Goal: Feedback & Contribution: Contribute content

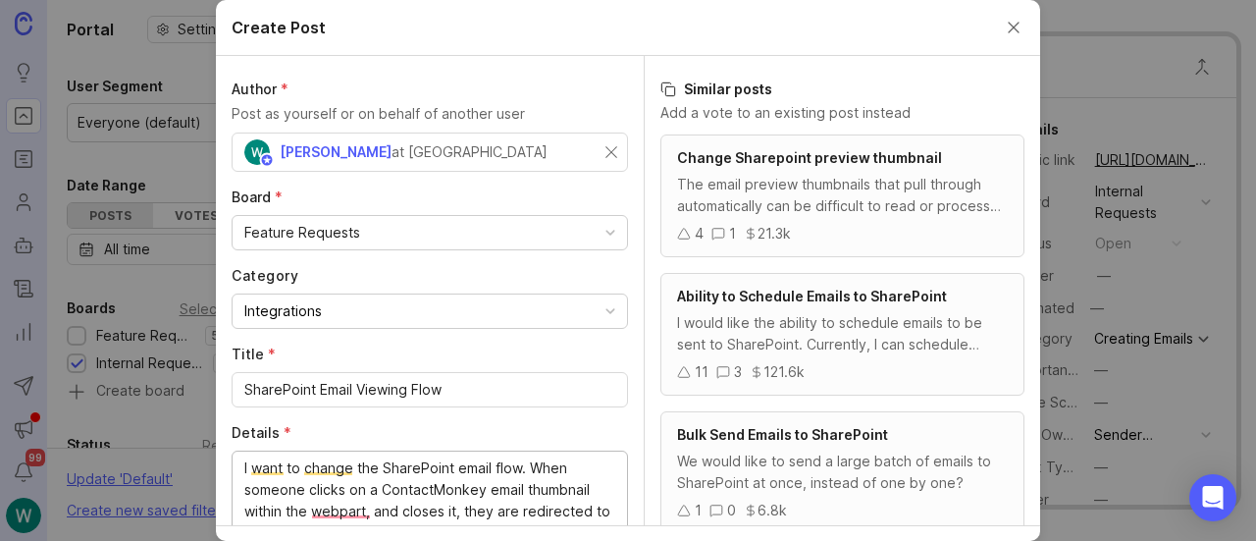
scroll to position [55, 0]
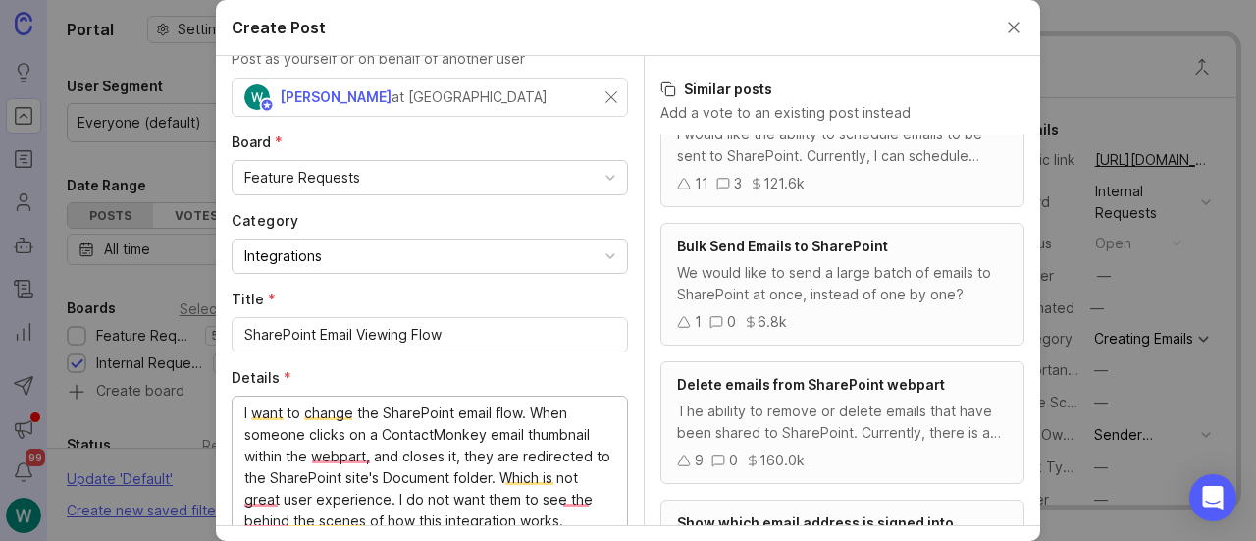
click at [497, 424] on textarea "I want to change the SharePoint email flow. When someone clicks on a ContactMon…" at bounding box center [429, 477] width 371 height 151
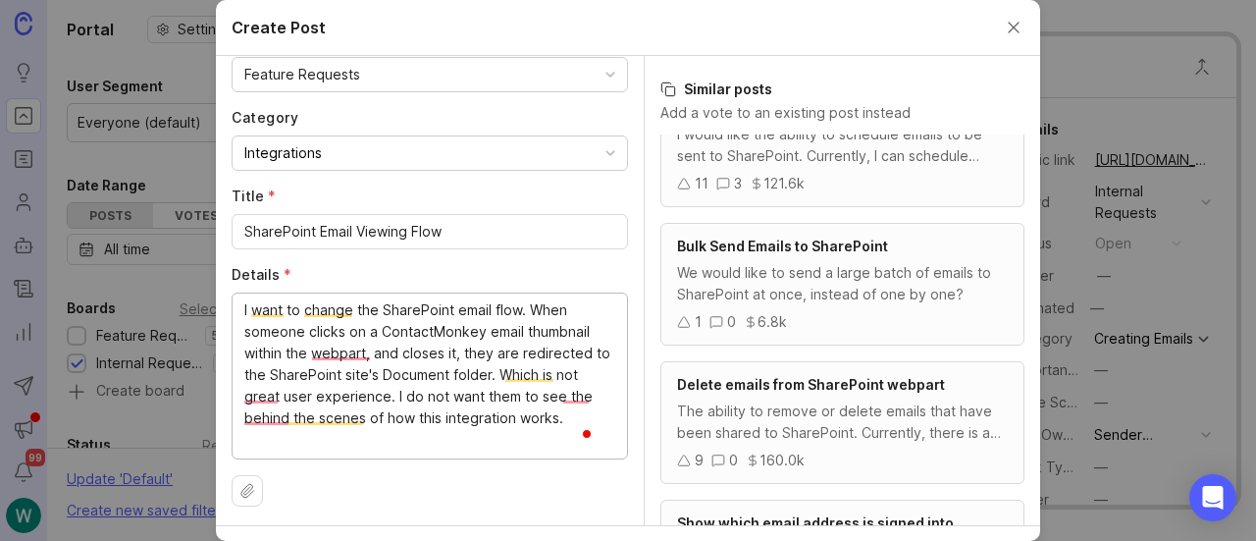
paste textarea "want the SharePoint email flow to keep me in the same context. When I click a C…"
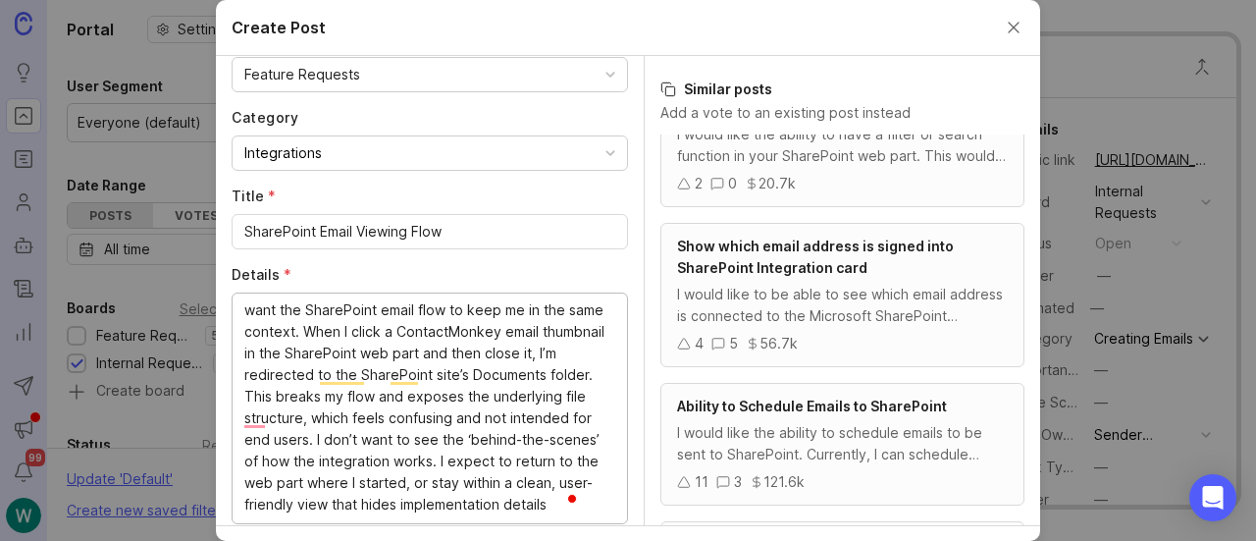
scroll to position [1, 0]
click at [244, 299] on textarea "want the SharePoint email flow to keep me in the same context. When I click a C…" at bounding box center [429, 407] width 371 height 216
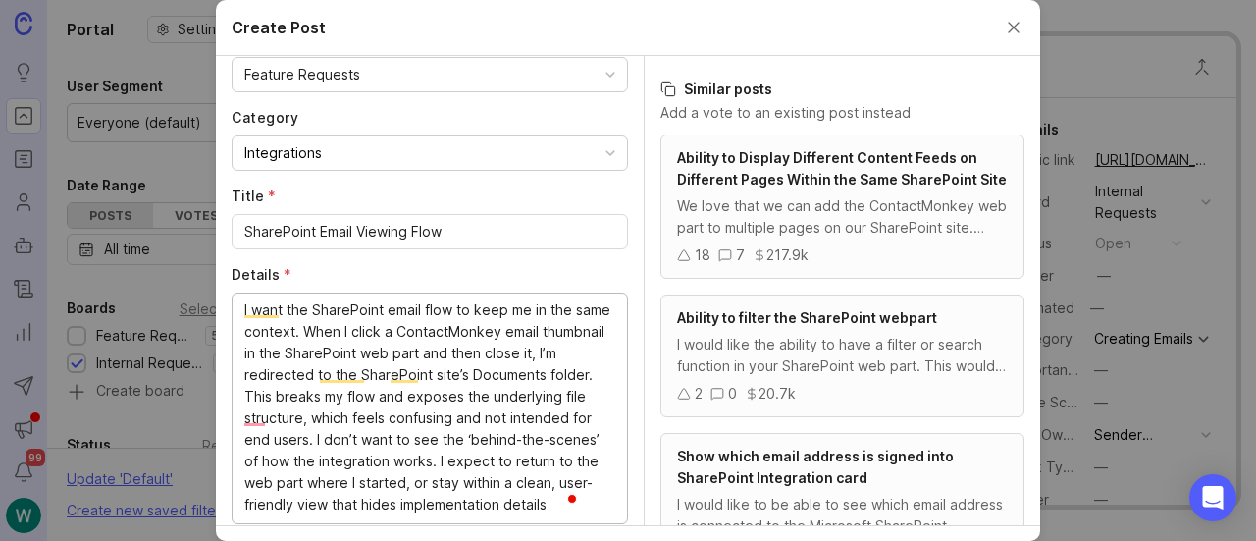
scroll to position [0, 0]
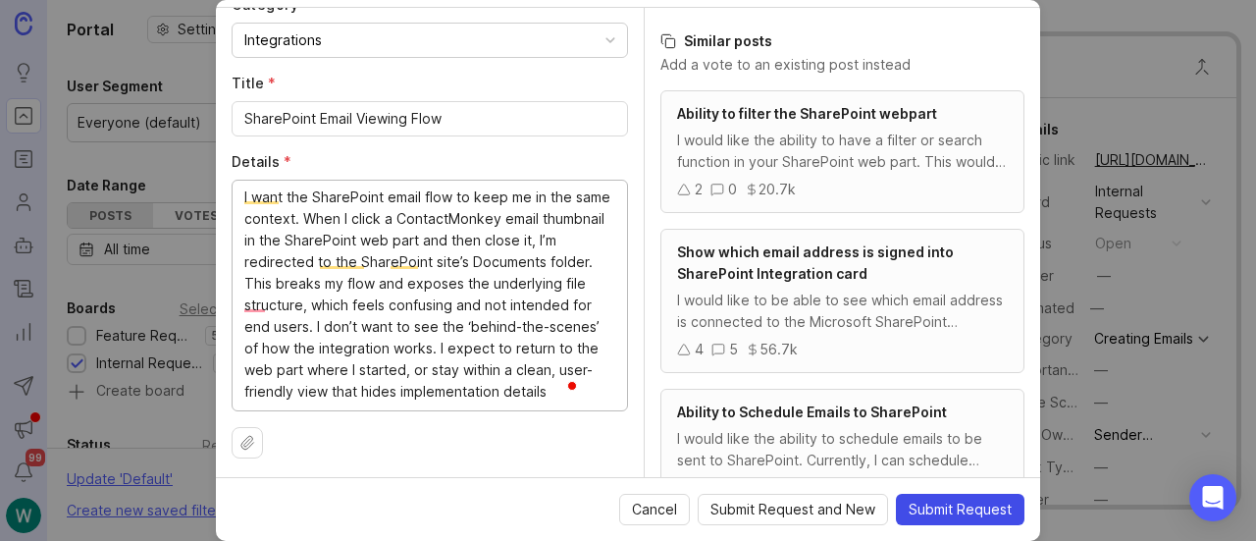
type textarea "I want the SharePoint email flow to keep me in the same context. When I click a…"
click at [987, 500] on span "Submit Request" at bounding box center [960, 510] width 103 height 20
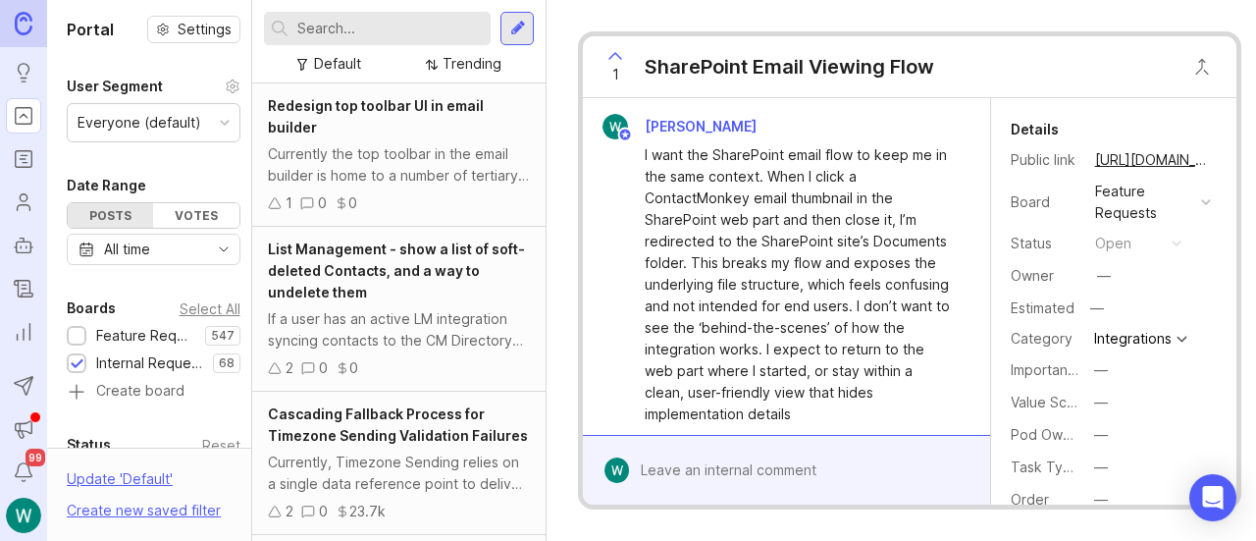
click at [677, 128] on span "[PERSON_NAME]" at bounding box center [701, 126] width 112 height 17
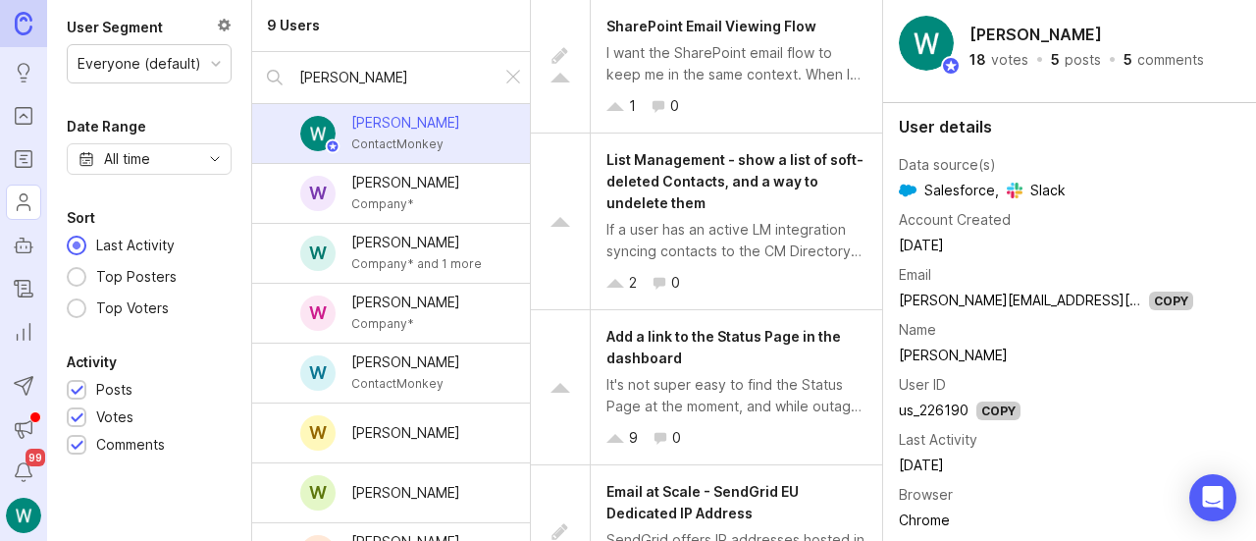
click at [391, 73] on input "[PERSON_NAME]" at bounding box center [392, 78] width 186 height 22
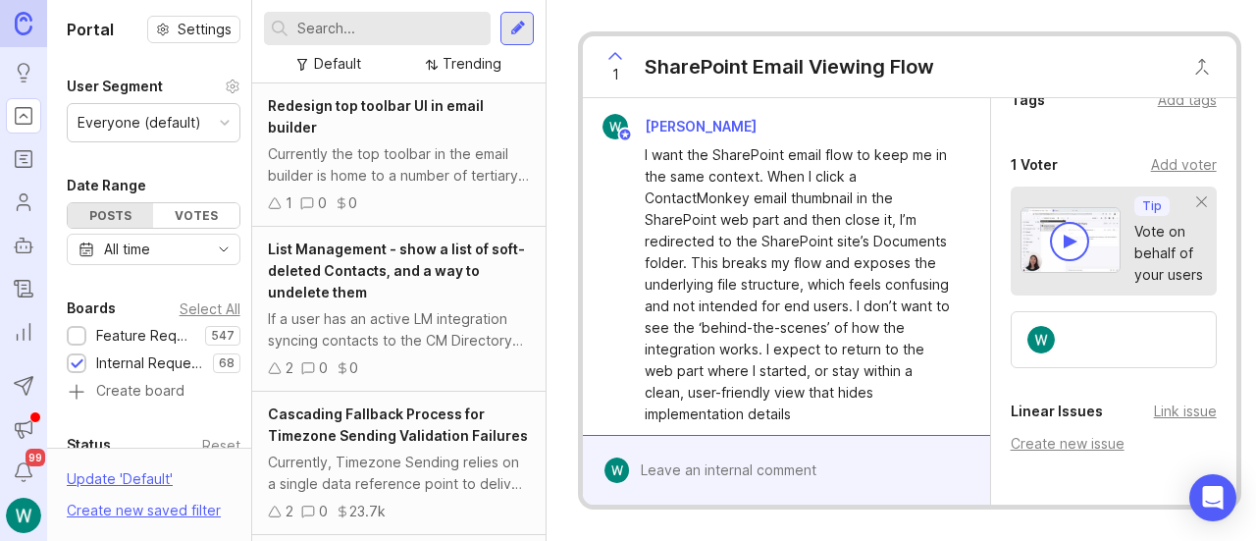
click at [1141, 339] on div at bounding box center [1114, 339] width 206 height 57
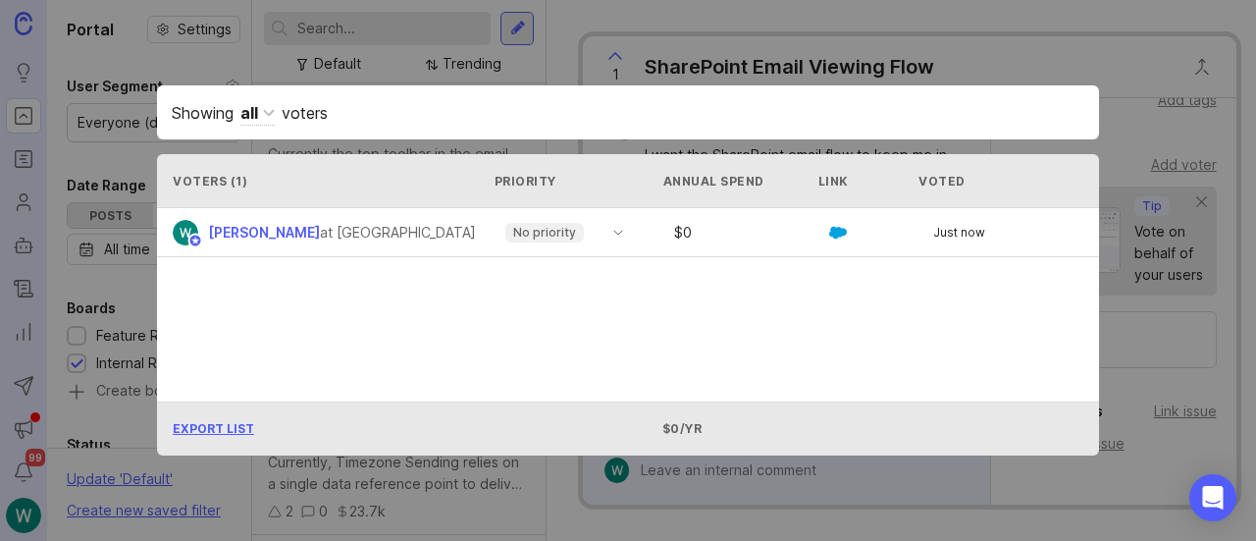
click at [1127, 325] on div "Showing all voters Voters ( 1 ) Priority Annual Spend Link Voted [PERSON_NAME] …" at bounding box center [628, 270] width 1005 height 433
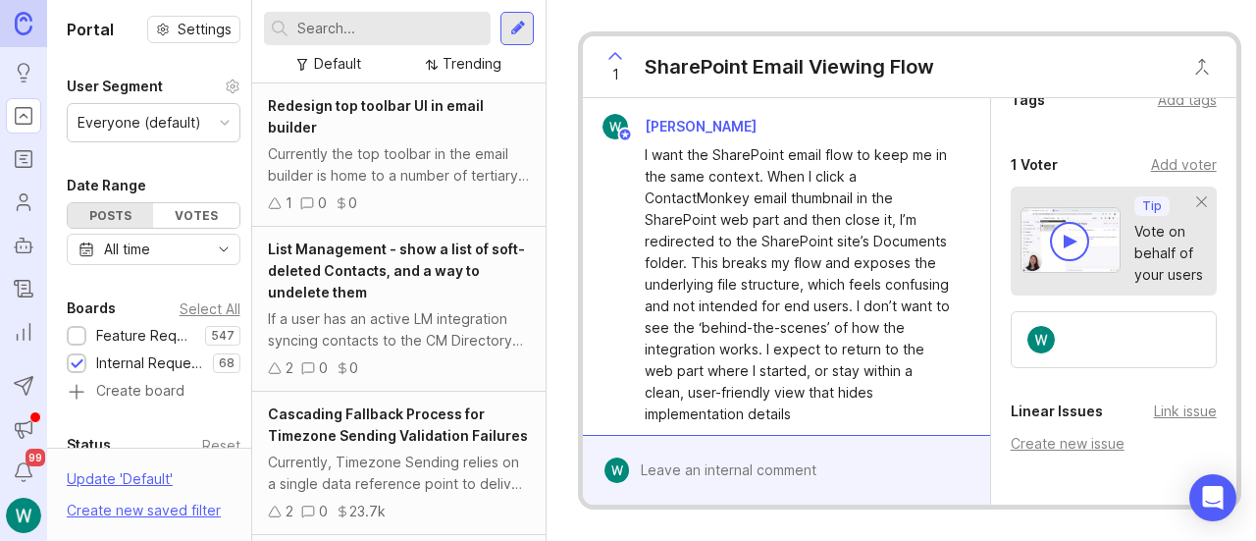
click at [748, 46] on div "1 SharePoint Email Viewing Flow" at bounding box center [763, 66] width 361 height 61
click at [756, 58] on div "SharePoint Email Viewing Flow" at bounding box center [790, 66] width 290 height 27
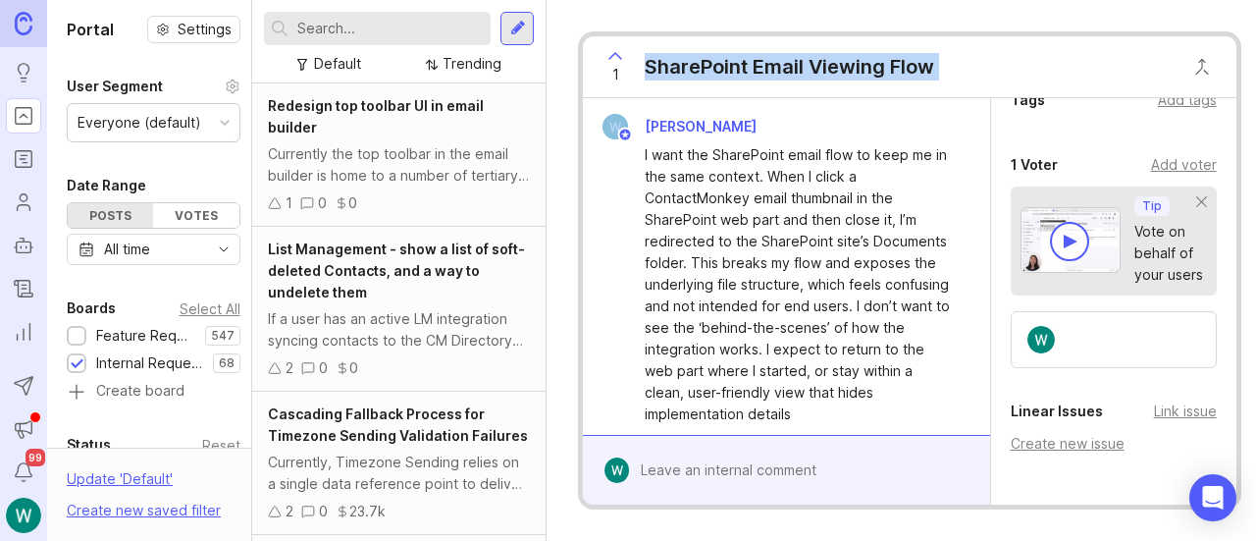
click at [756, 58] on div "SharePoint Email Viewing Flow" at bounding box center [790, 66] width 290 height 27
copy div "SharePoint Email Viewing Flow"
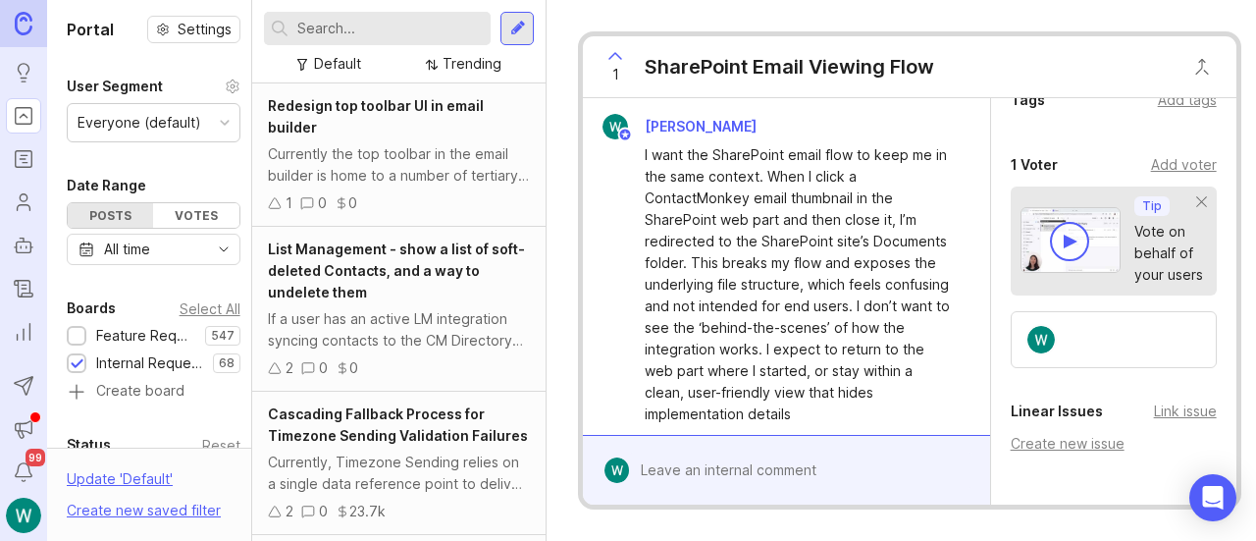
click at [385, 30] on input "text" at bounding box center [389, 29] width 185 height 22
paste input "SharePoint Email Viewing Flow"
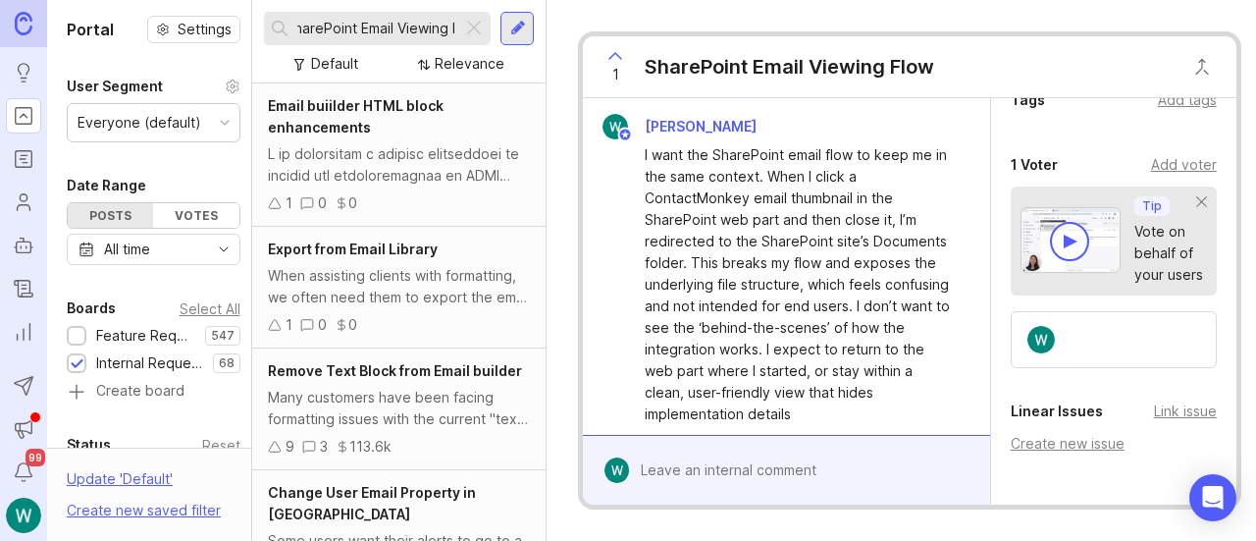
scroll to position [0, 29]
type input "SharePoint Email Viewing Flo"
click at [67, 355] on div at bounding box center [77, 363] width 20 height 20
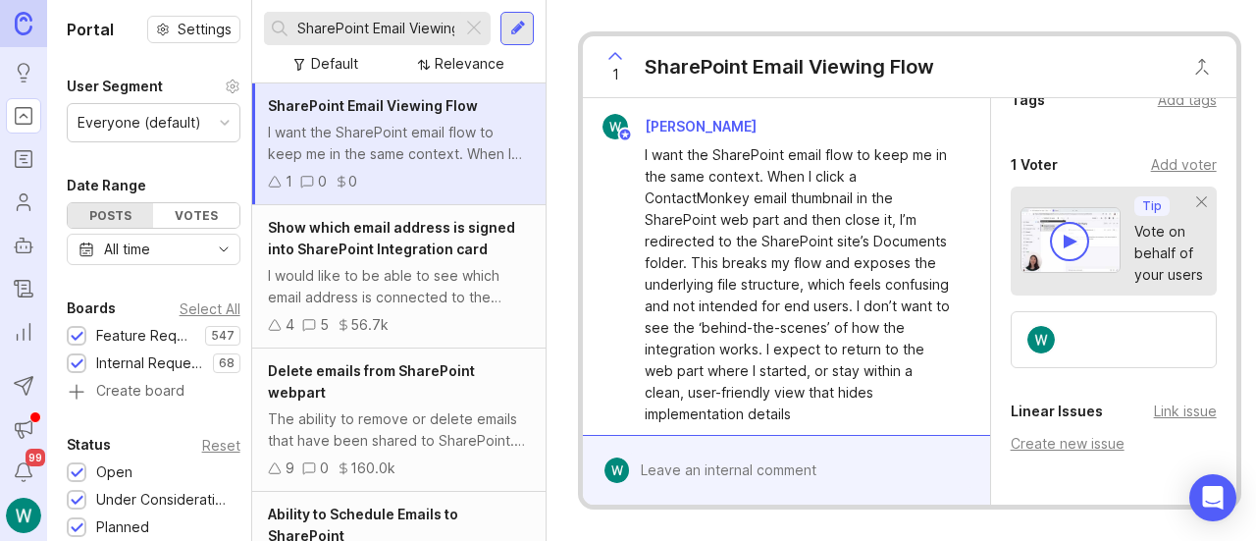
click at [84, 371] on div "Feature Requests 547 1 Internal Requests 68 1 Create board" at bounding box center [154, 363] width 174 height 77
click at [80, 366] on div at bounding box center [77, 364] width 13 height 15
click at [483, 161] on div "I want the SharePoint email flow to keep me in the same context. When I click a…" at bounding box center [399, 143] width 262 height 43
click at [1197, 351] on div at bounding box center [1114, 339] width 206 height 57
click at [1175, 162] on div "Add voter" at bounding box center [1184, 165] width 66 height 22
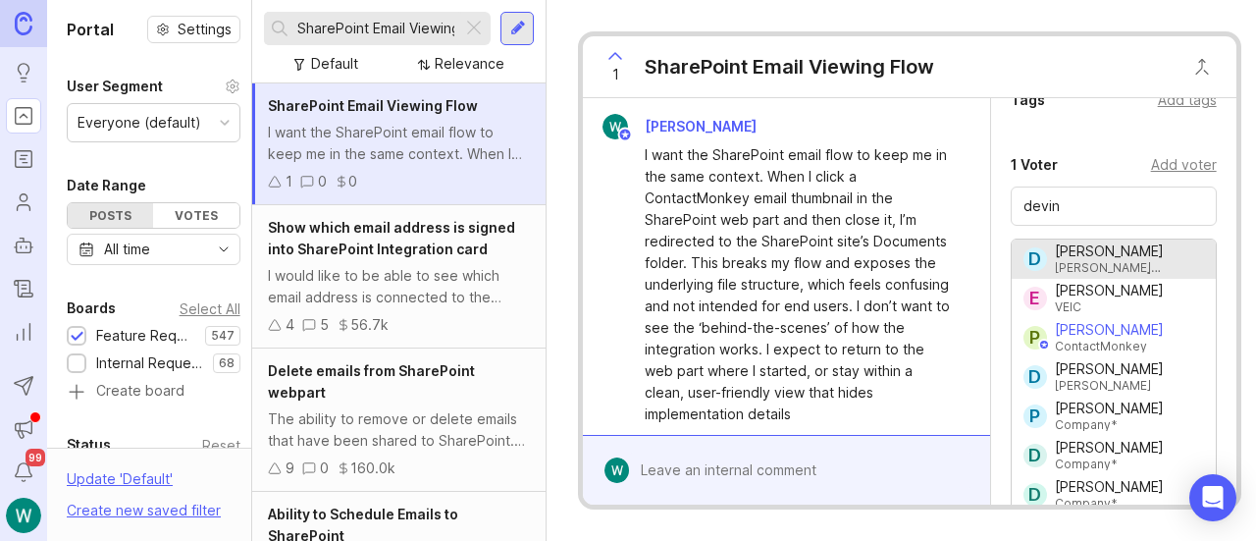
type input "[PERSON_NAME]"
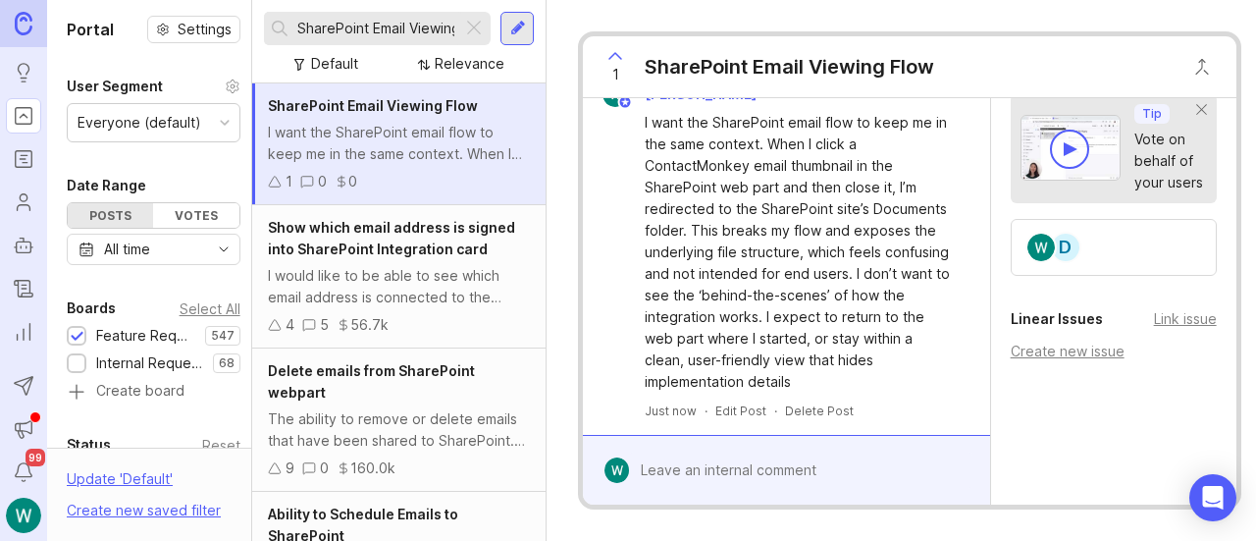
scroll to position [764, 0]
click at [1125, 246] on div "D" at bounding box center [1114, 249] width 206 height 57
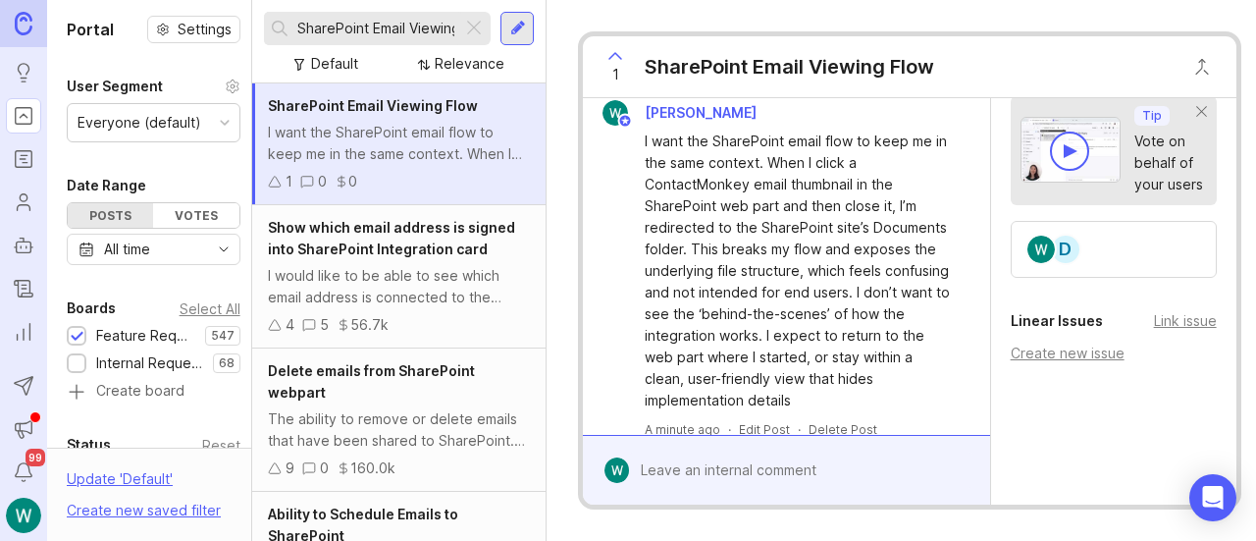
scroll to position [45, 0]
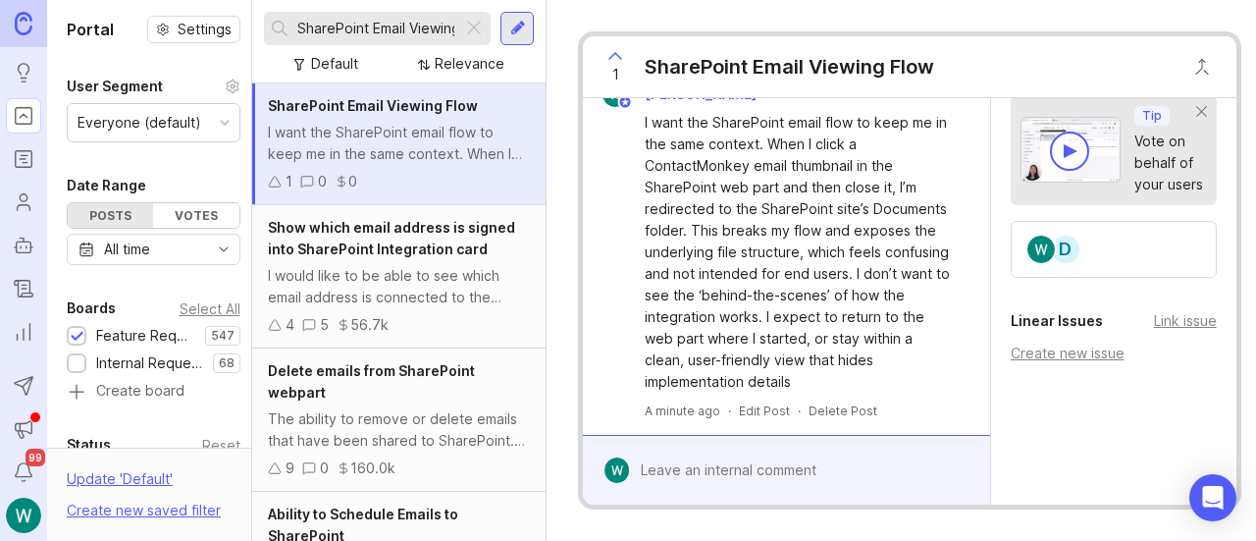
click at [840, 402] on div "Delete Post" at bounding box center [843, 410] width 69 height 17
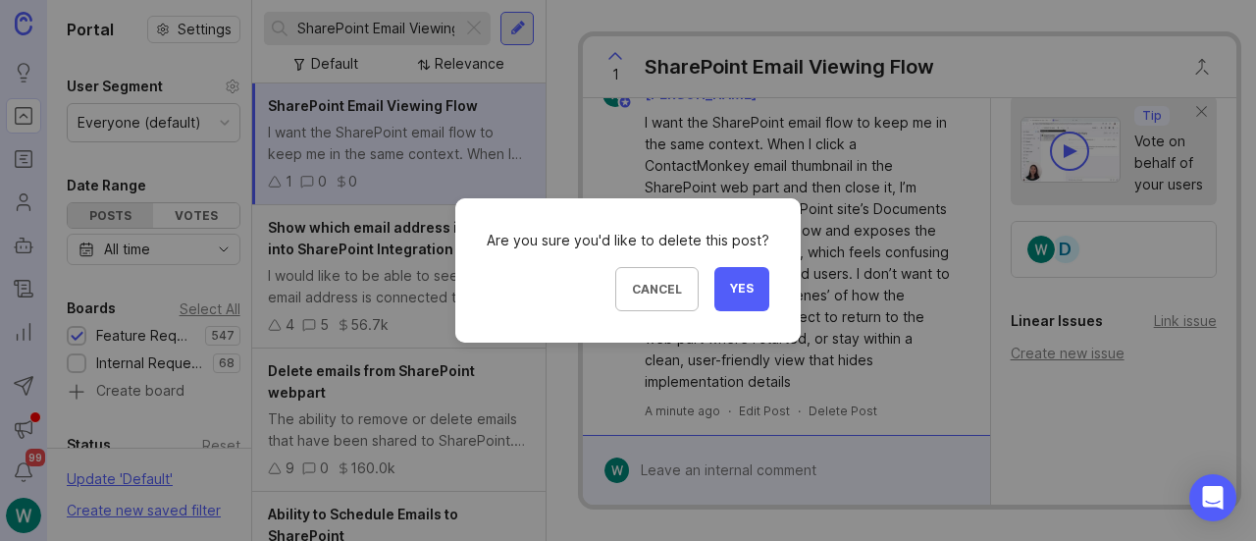
click at [745, 290] on span "Yes" at bounding box center [742, 289] width 24 height 17
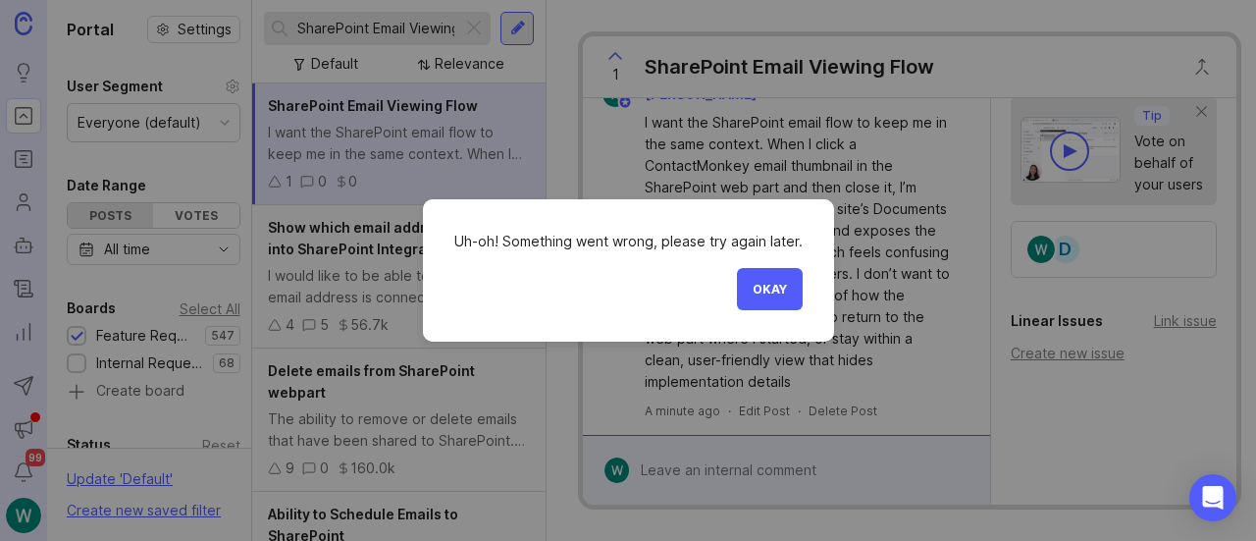
click at [762, 293] on span "Okay" at bounding box center [770, 289] width 34 height 15
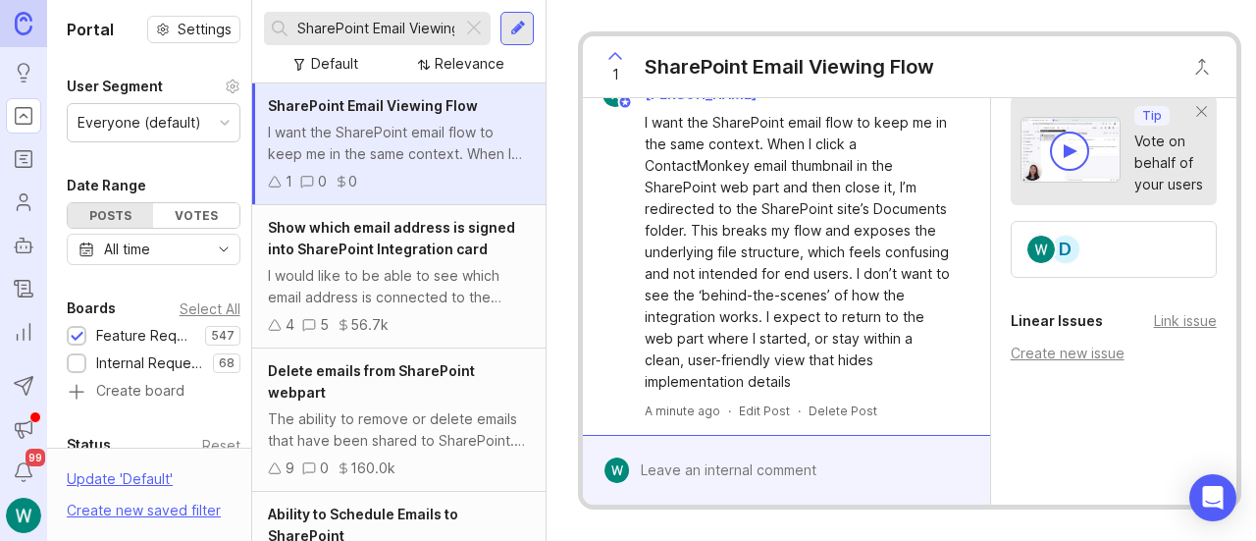
scroll to position [0, 0]
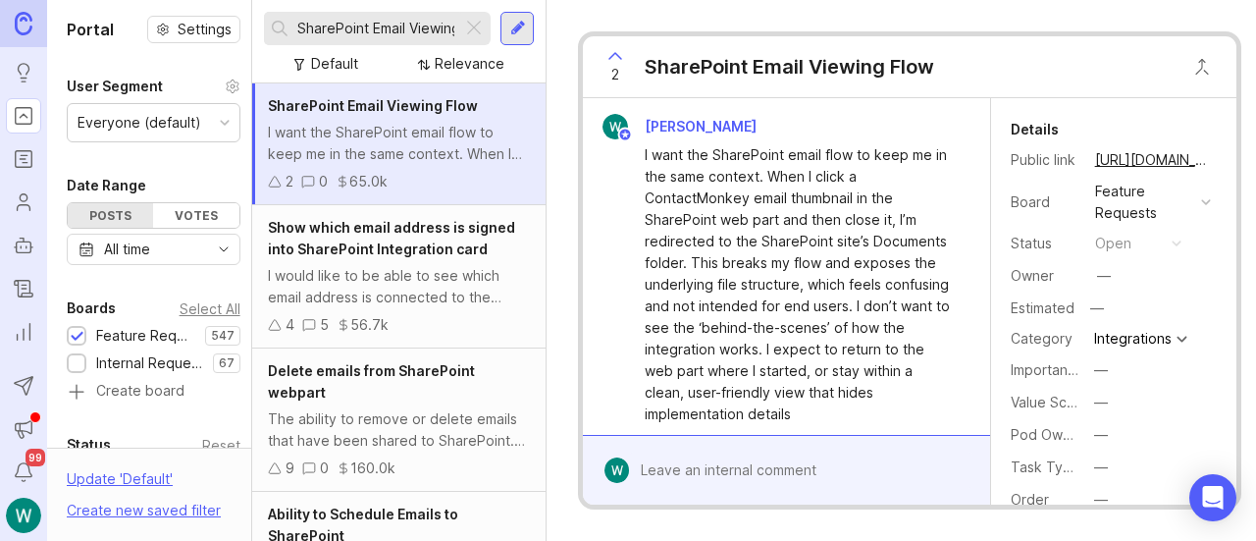
scroll to position [45, 0]
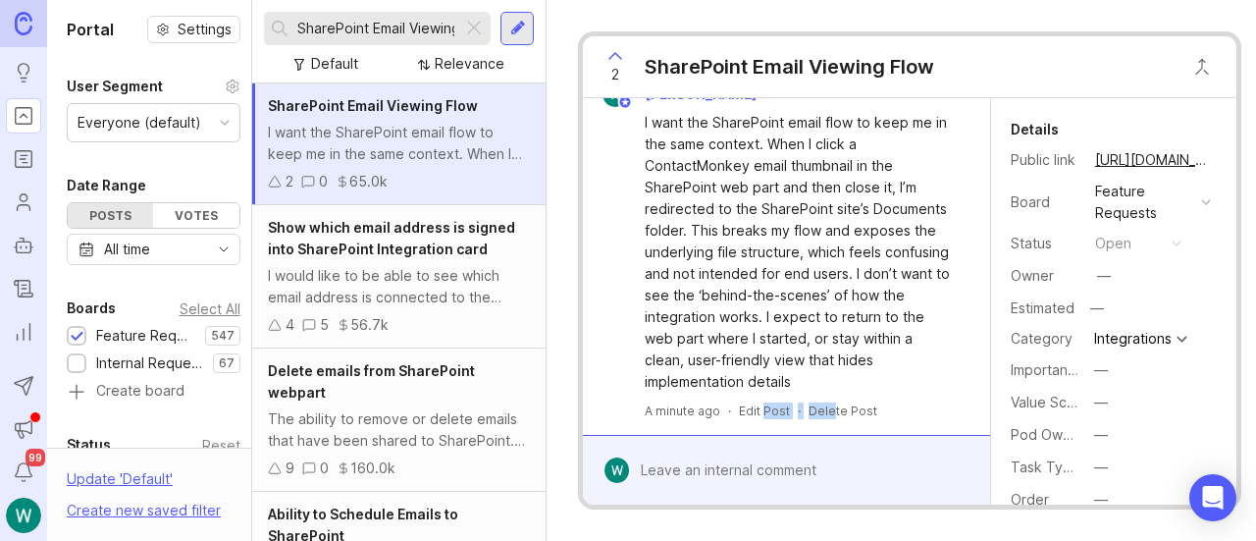
drag, startPoint x: 762, startPoint y: 396, endPoint x: 828, endPoint y: 400, distance: 66.9
click at [828, 402] on div "A minute ago · Edit Post · Delete Post" at bounding box center [786, 410] width 391 height 17
click at [852, 402] on div "Delete Post" at bounding box center [843, 410] width 69 height 17
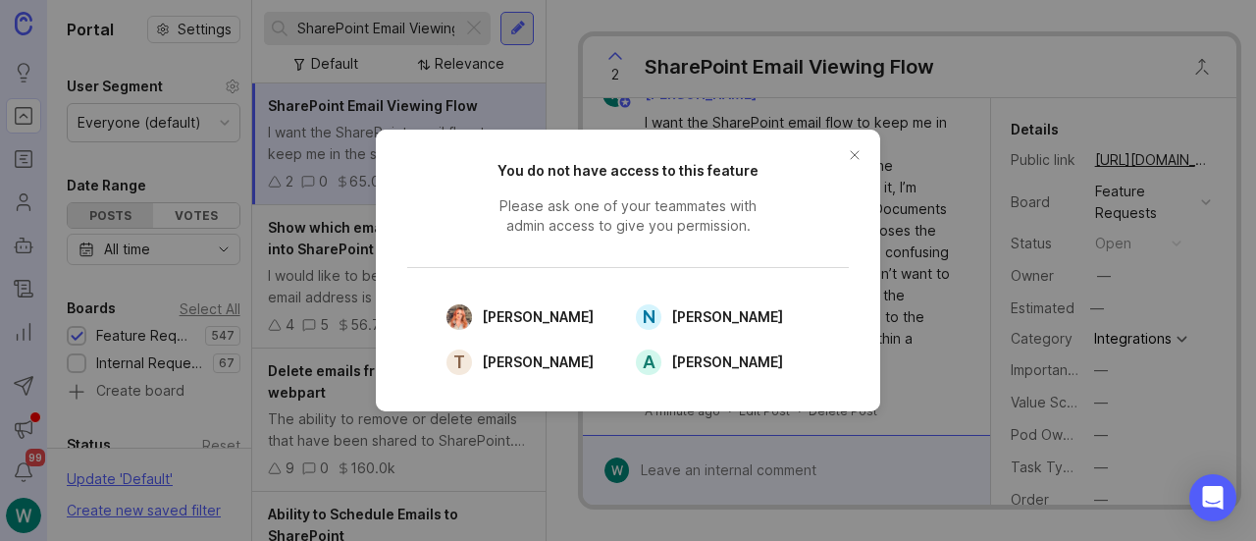
click at [850, 159] on button "close button" at bounding box center [854, 154] width 31 height 31
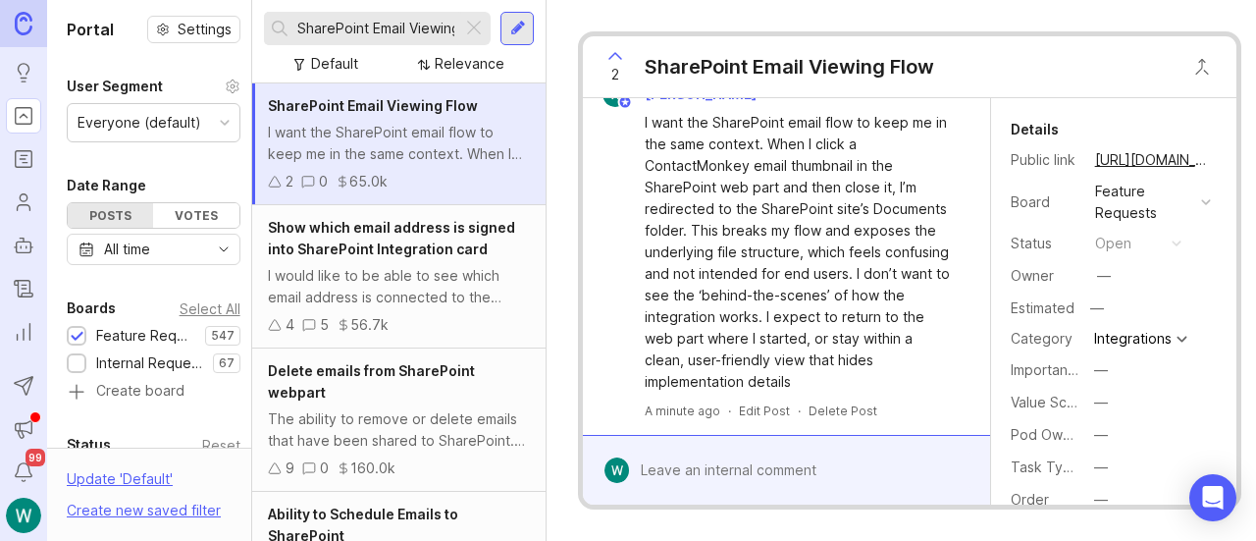
click at [911, 271] on div "I want the SharePoint email flow to keep me in the same context. When I click a…" at bounding box center [797, 252] width 305 height 281
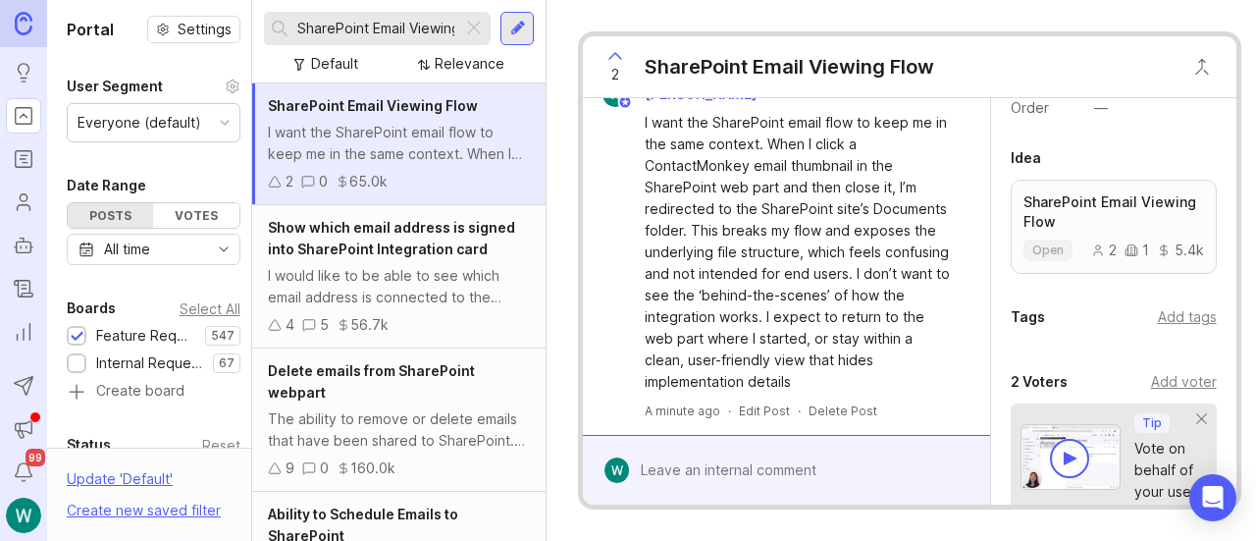
click at [780, 451] on div at bounding box center [801, 469] width 344 height 37
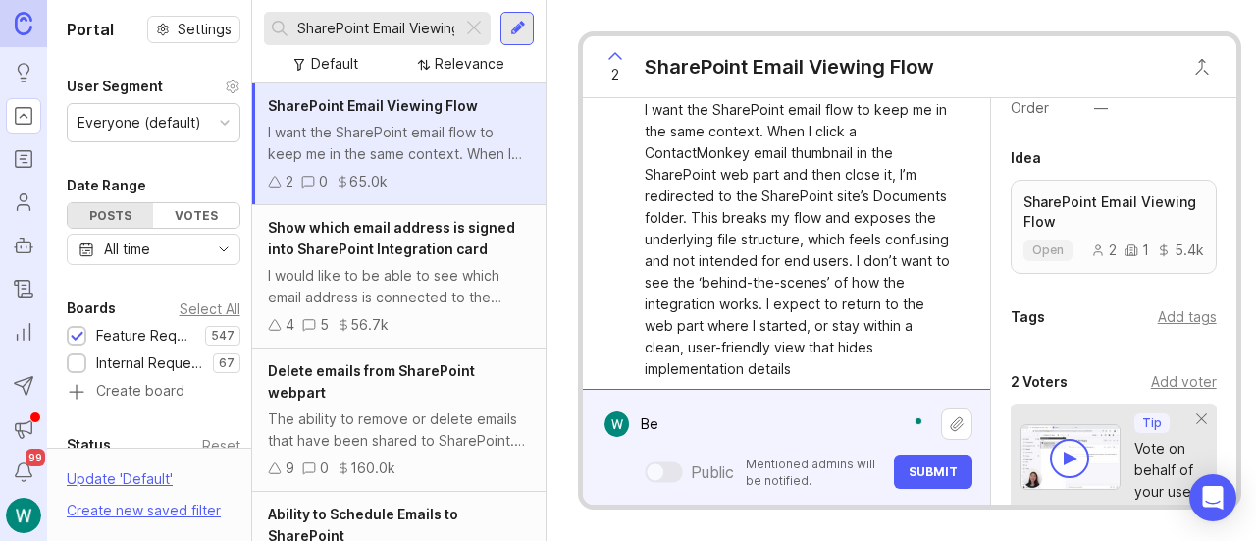
type textarea "B"
paste textarea "5339"
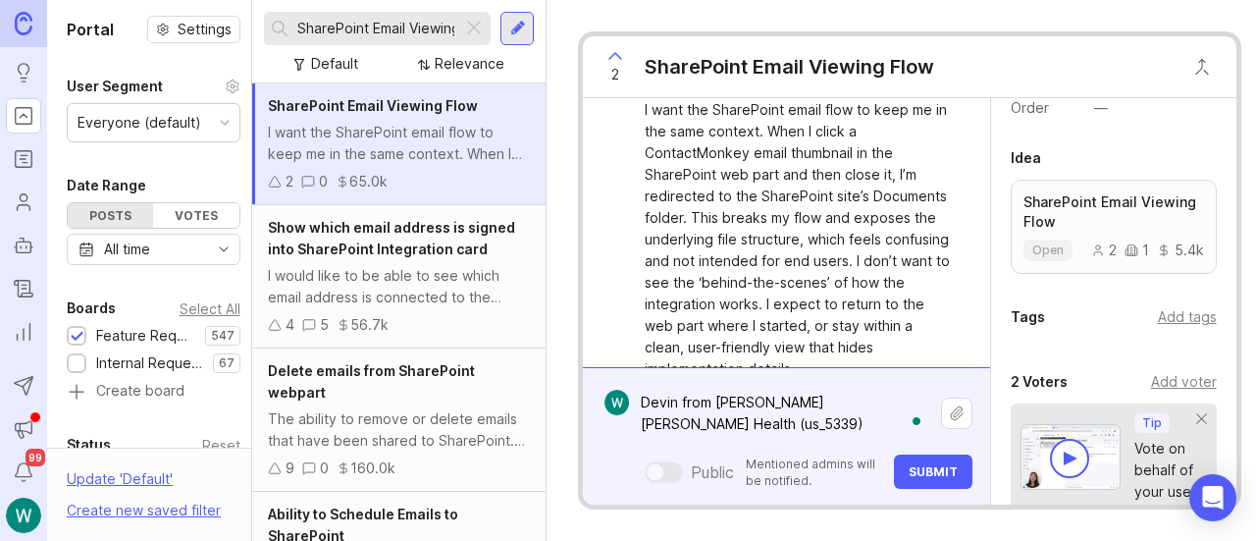
drag, startPoint x: 697, startPoint y: 406, endPoint x: 648, endPoint y: 403, distance: 49.2
click at [648, 403] on textarea "Devin from Beth Israel Lahey Health (us_5339)" at bounding box center [785, 413] width 312 height 59
paste textarea "https://contactmonkey.com/intel/organizations/5339/edit"
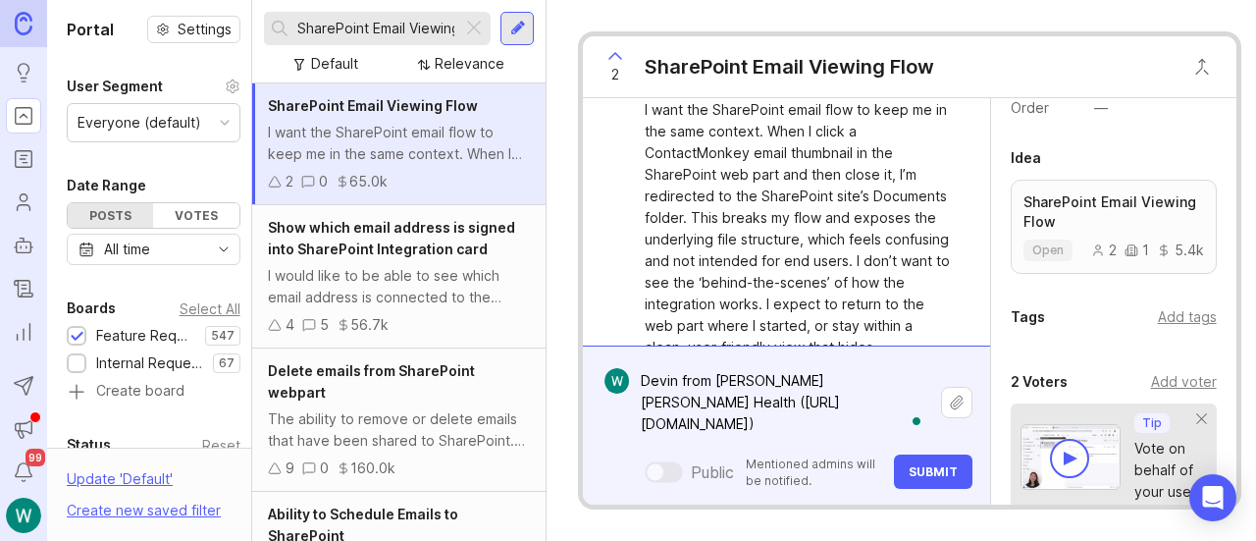
click at [777, 402] on textarea "Devin from Beth Israel Lahey Health (https://contactmonkey.com/intel/organizati…" at bounding box center [785, 402] width 312 height 80
click at [638, 372] on textarea "Devin from Beth Israel Lahey Health (https://contactmonkey.com/intel/organizati…" at bounding box center [785, 402] width 312 height 80
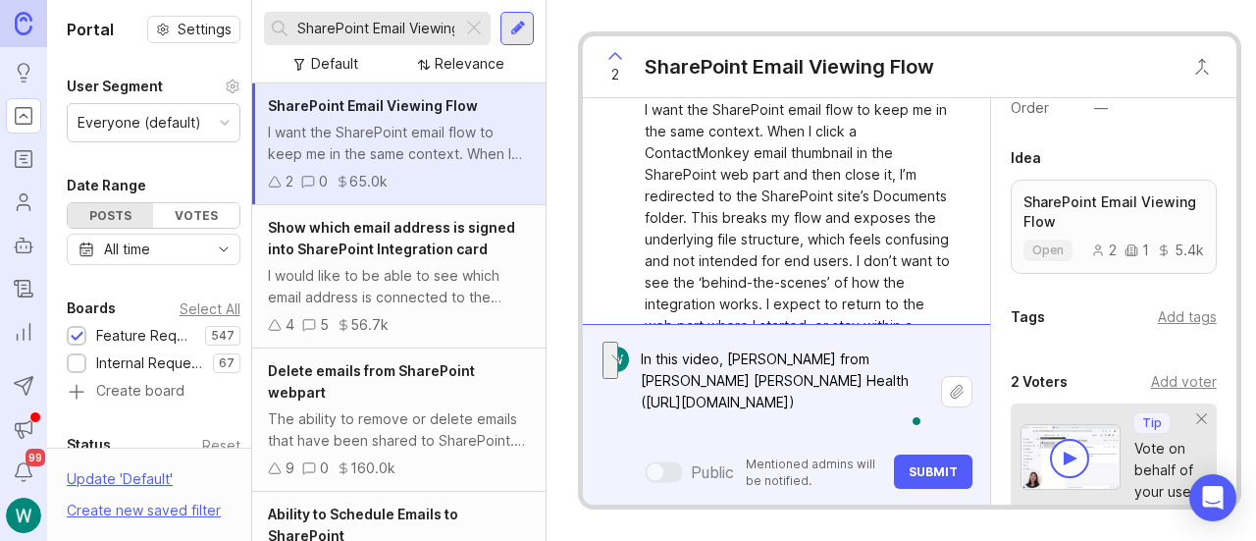
drag, startPoint x: 740, startPoint y: 350, endPoint x: 606, endPoint y: 328, distance: 136.3
click at [606, 328] on form "In this video, Devin from Beth Israel Lahey Health (https://contactmonkey.com/i…" at bounding box center [786, 414] width 406 height 181
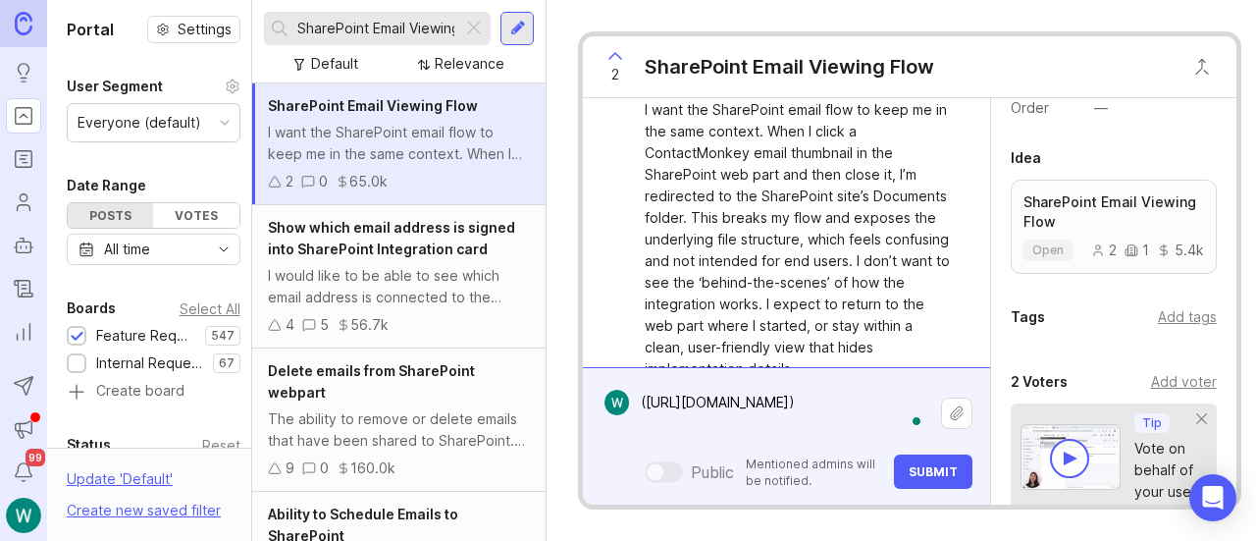
paste textarea "In this video, Devin from Beth Israel Lahey Health"
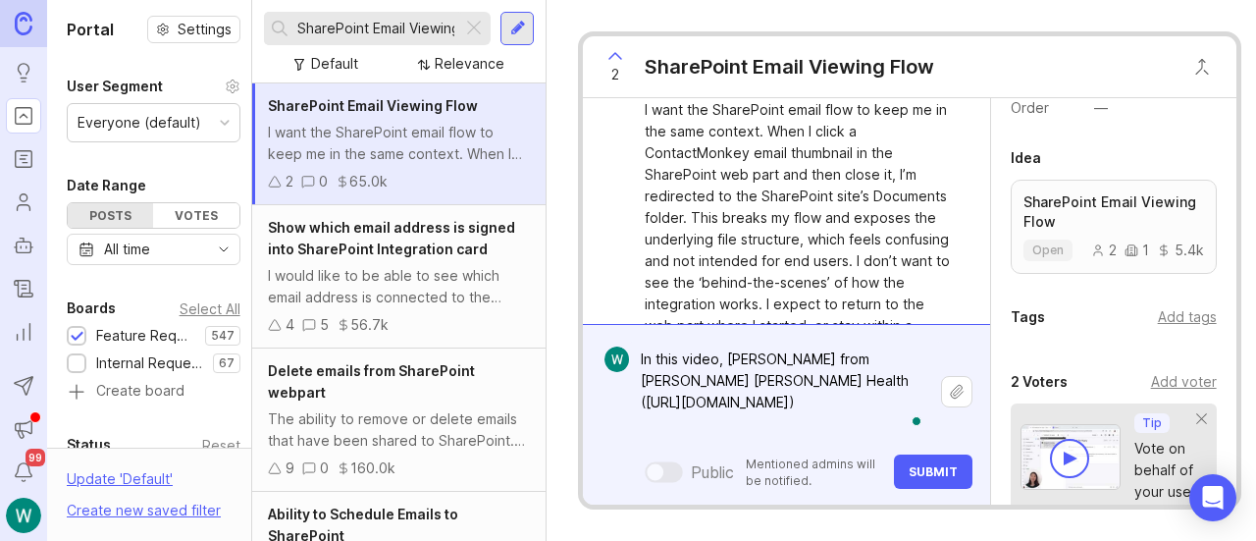
click at [731, 371] on textarea "In this video, Devin from Beth Israel Lahey Health (https://contactmonkey.com/i…" at bounding box center [785, 392] width 312 height 102
click at [715, 356] on textarea "In this video, Devin from Beth Israel Lahey Health (https://contactmonkey.com/i…" at bounding box center [785, 392] width 312 height 102
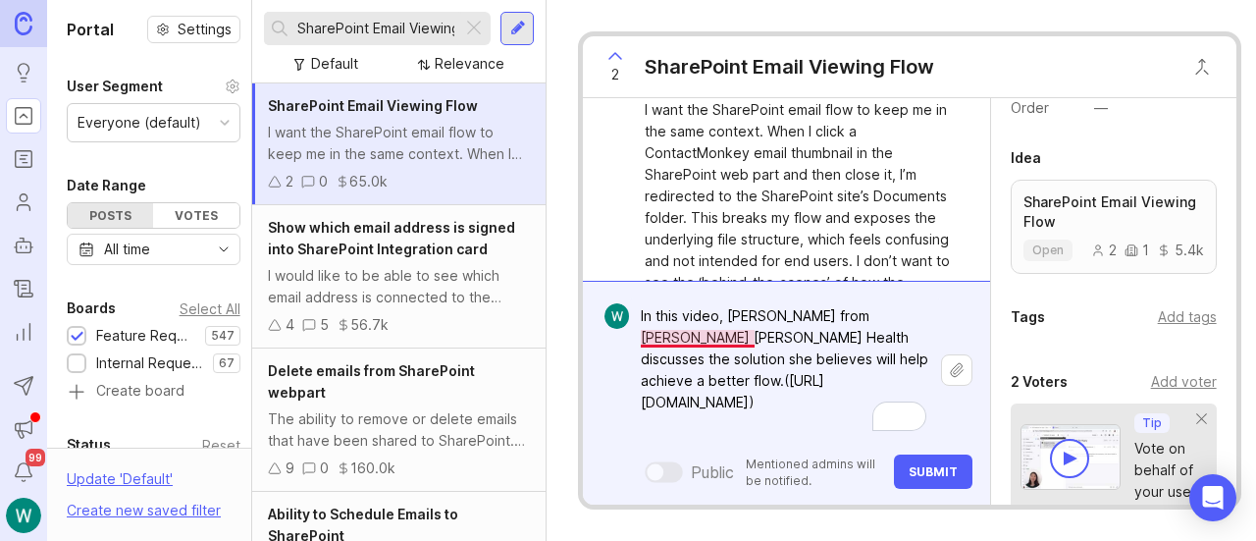
click at [691, 322] on textarea "In this video, Devin from Beth Israel Lahey Health discusses the solution she b…" at bounding box center [785, 369] width 312 height 145
click at [846, 346] on textarea "In this video, Devin from Beth Israel Lahey Health discusses the solution she b…" at bounding box center [785, 369] width 312 height 145
click at [849, 331] on textarea "In this video, Devin from Beth Israel Lahey Health discusses the solution she b…" at bounding box center [785, 369] width 312 height 145
click at [840, 331] on textarea "In this video, Devin from Beth Israel Lahey Health discusses the solution she b…" at bounding box center [785, 369] width 312 height 145
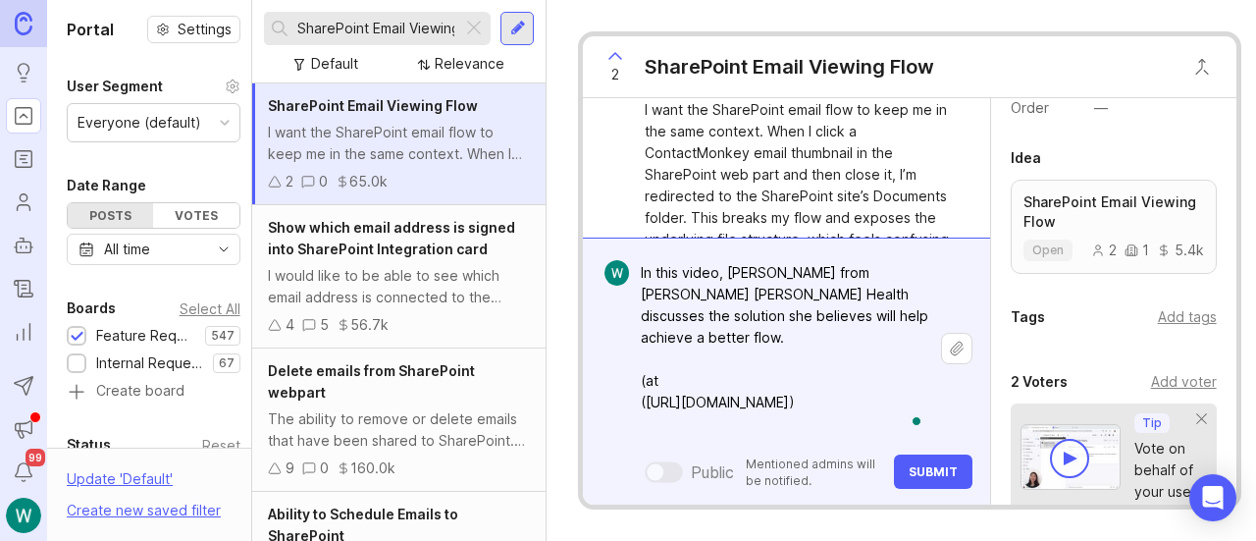
paste textarea "https://www.zoom.us/clips/share/LSBC3JN-TWaj0C_bpZofFw"
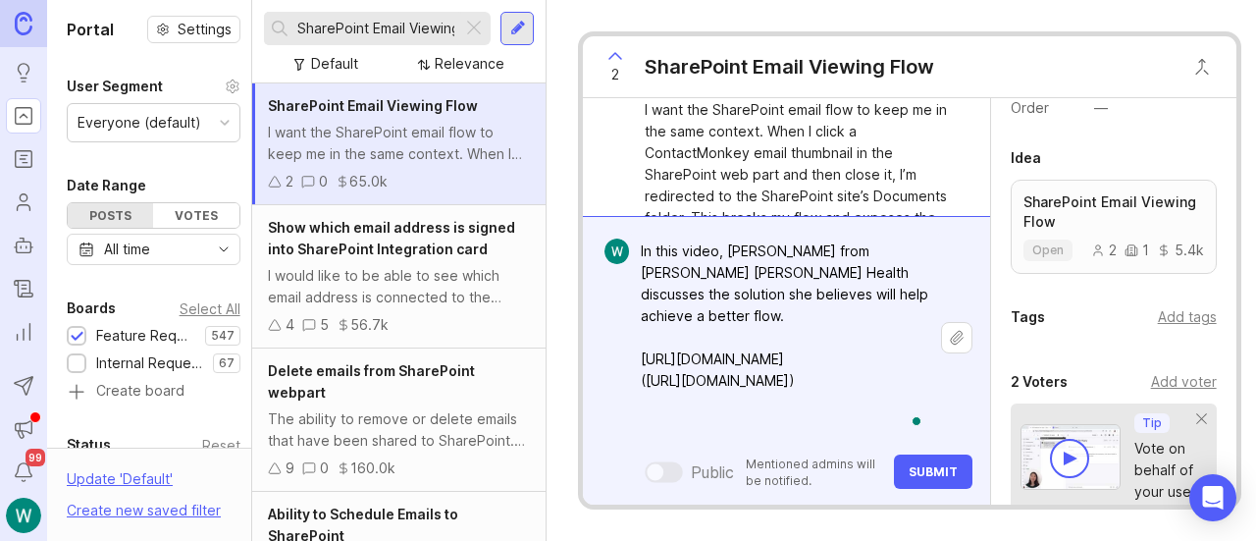
click at [760, 302] on textarea "In this video, Devin from Beth Israel Lahey Health discusses the solution she b…" at bounding box center [785, 338] width 312 height 210
click at [755, 349] on textarea "In this video, Devin from Beth Israel Lahey Health discusses the solution she b…" at bounding box center [785, 338] width 312 height 210
drag, startPoint x: 772, startPoint y: 350, endPoint x: 756, endPoint y: 349, distance: 16.7
click at [756, 349] on textarea "In this video, Devin from Beth Israel Lahey Health discusses the solution she b…" at bounding box center [785, 338] width 312 height 210
click at [860, 262] on textarea "In this video, Devin from Beth Israel Lahey Health discusses the solution she b…" at bounding box center [785, 338] width 312 height 210
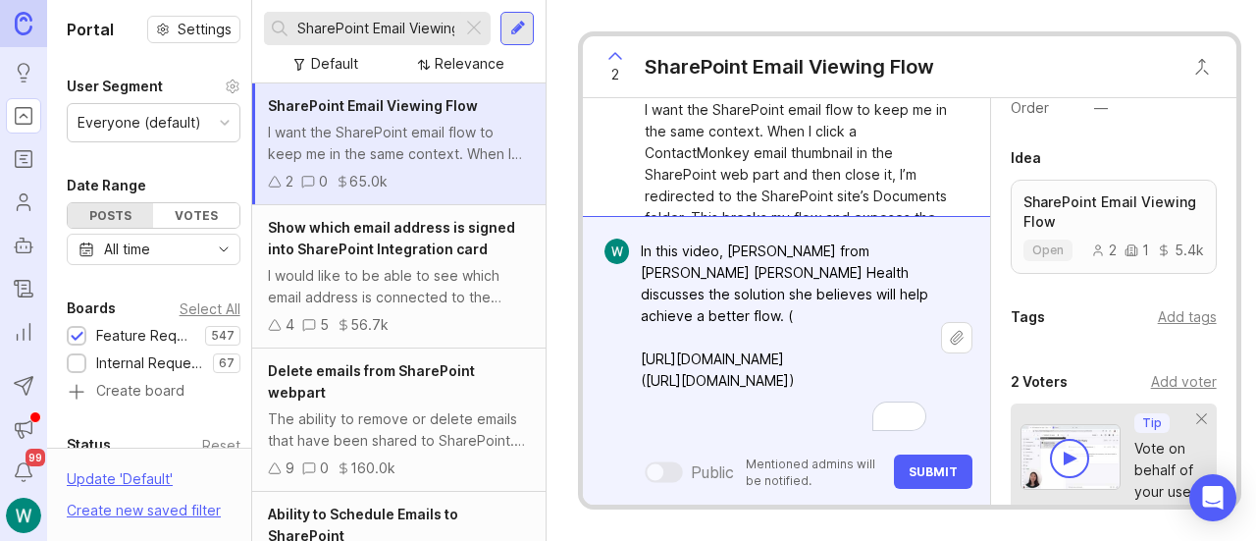
paste textarea "01:16"
click at [768, 334] on textarea "In this video, Devin from Beth Israel Lahey Health discusses the solution she b…" at bounding box center [785, 338] width 312 height 210
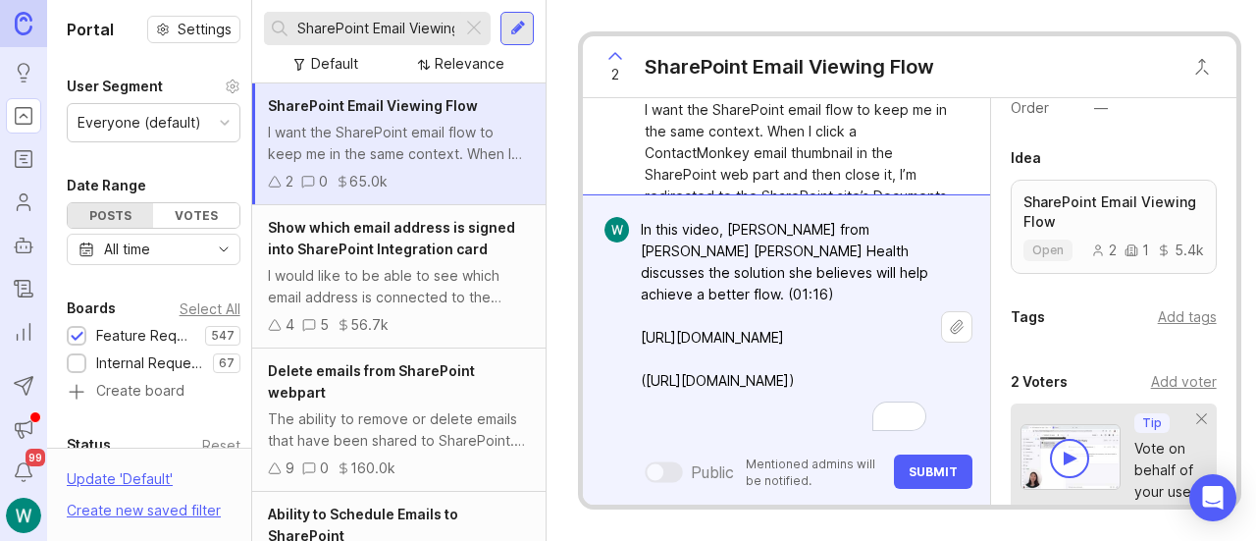
type textarea "In this video, Devin from Beth Israel Lahey Health discusses the solution she b…"
click at [930, 464] on span "Submit" at bounding box center [933, 471] width 49 height 15
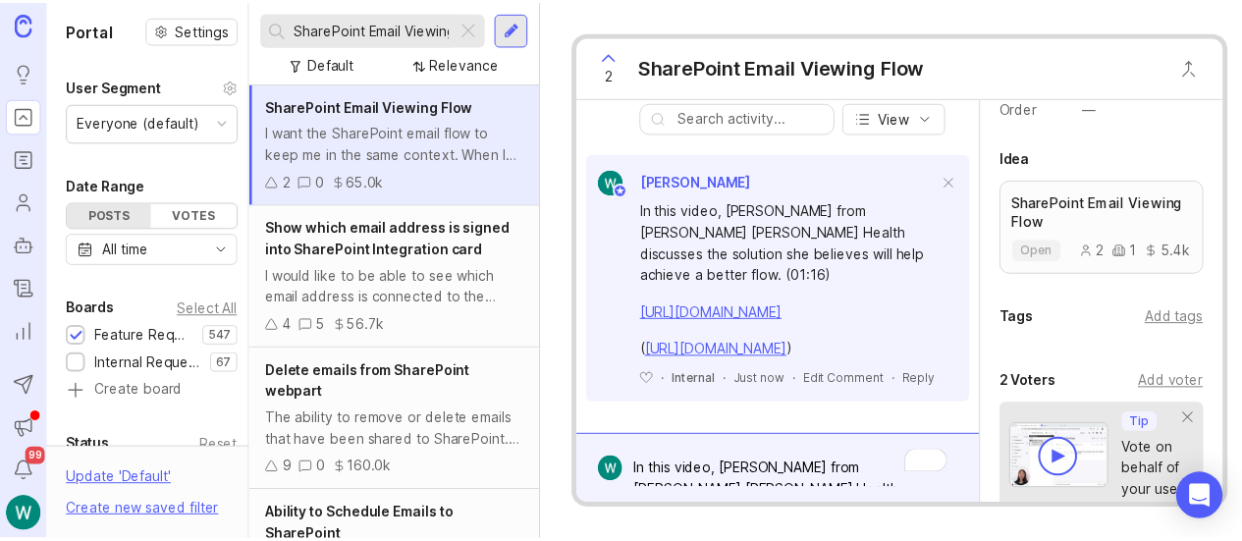
scroll to position [0, 0]
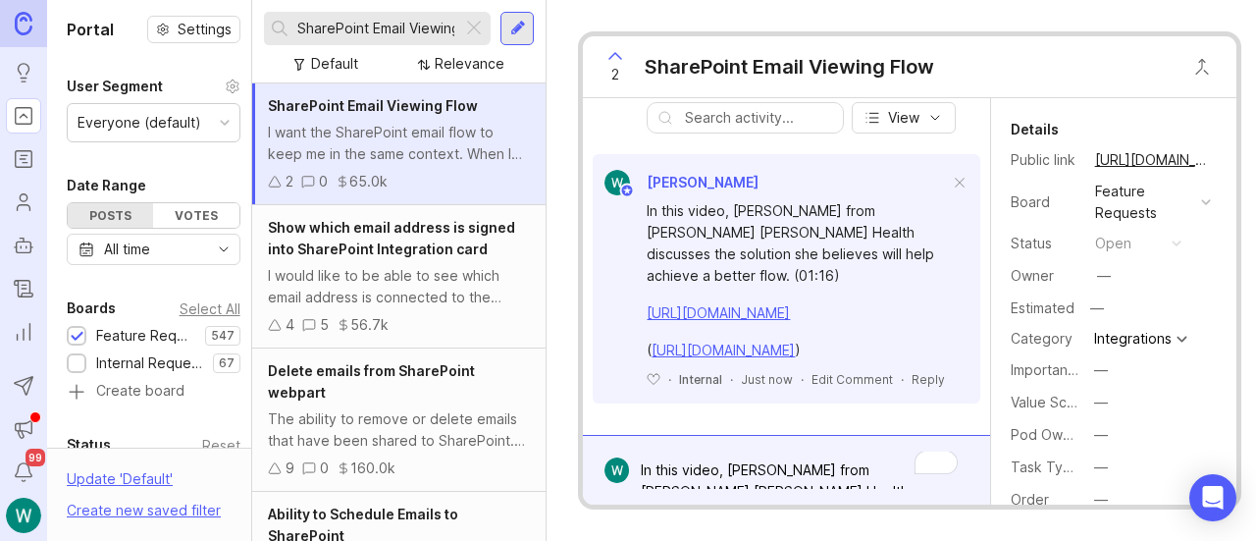
click at [1170, 160] on link "[URL][DOMAIN_NAME]" at bounding box center [1153, 160] width 128 height 26
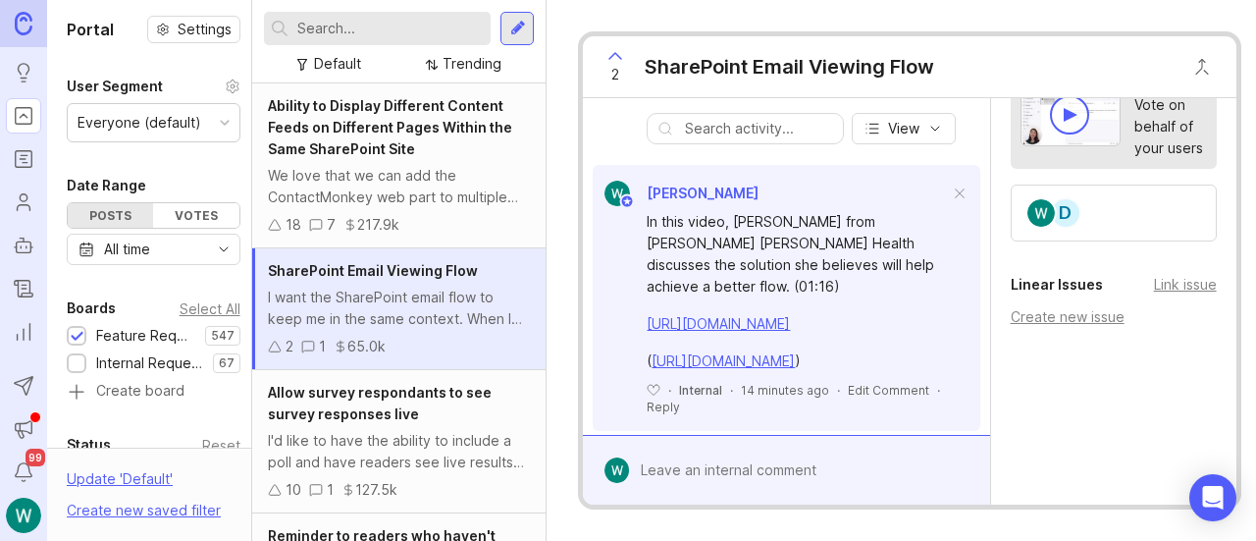
scroll to position [371, 0]
click at [950, 189] on span at bounding box center [959, 193] width 41 height 43
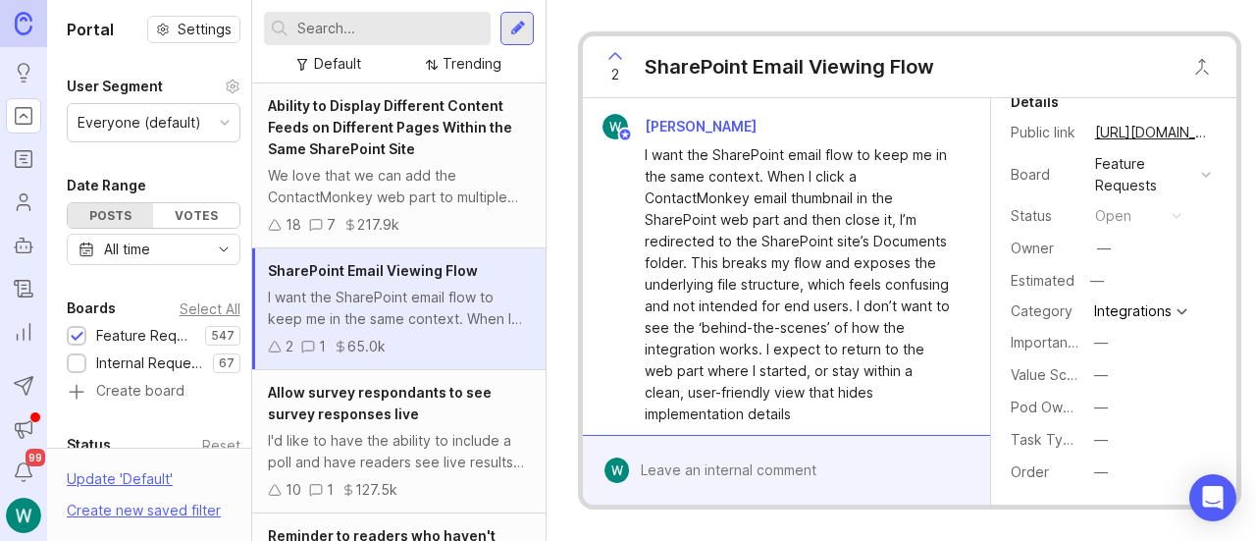
scroll to position [0, 0]
